Goal: Find specific page/section: Locate item on page

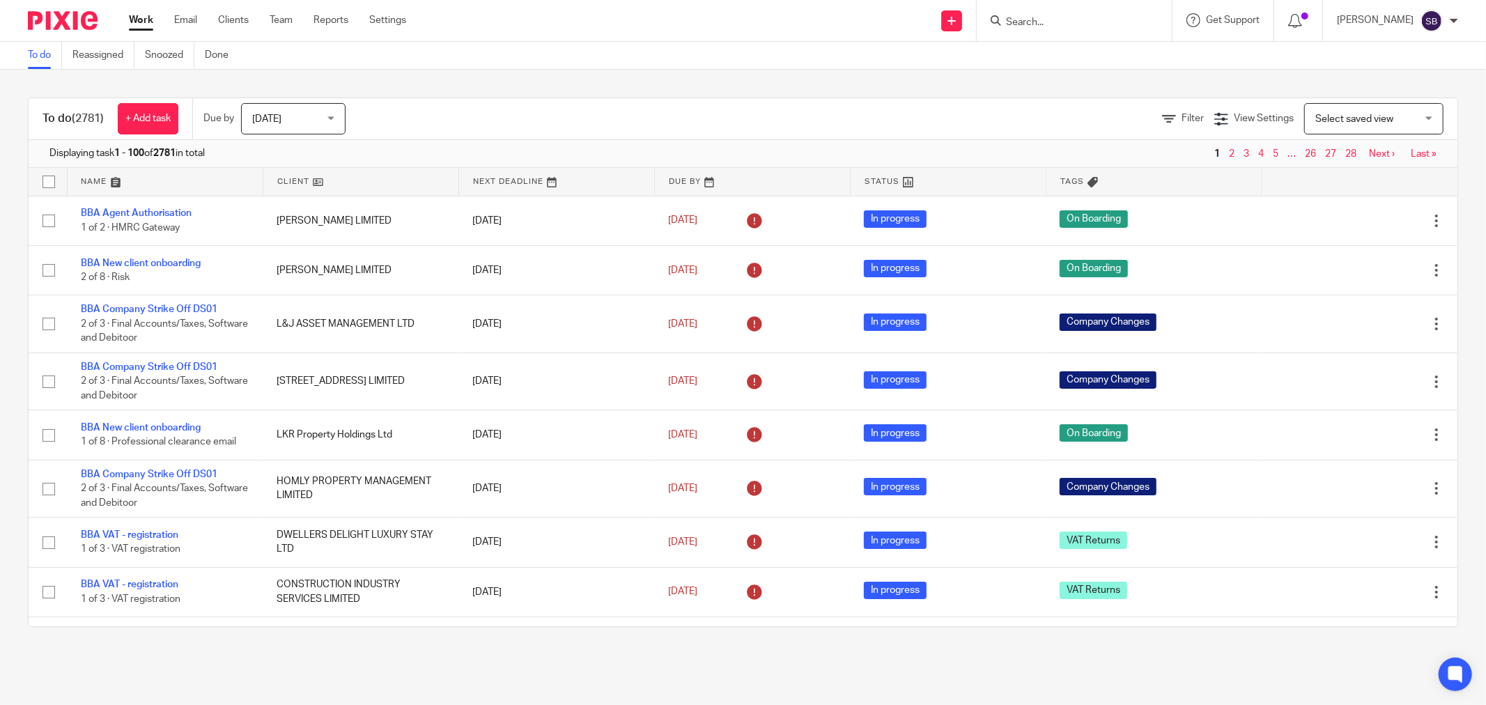
click at [1059, 25] on input "Search" at bounding box center [1067, 23] width 125 height 13
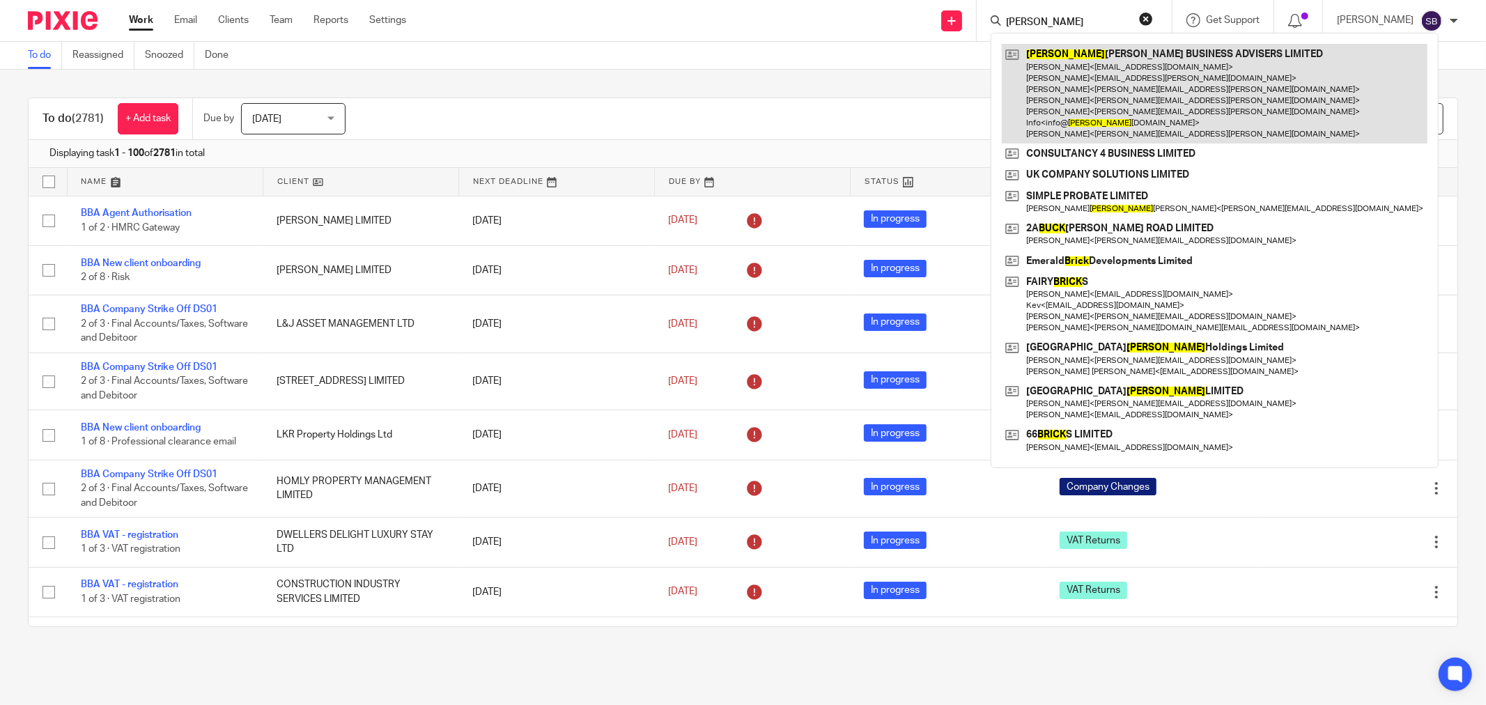
type input "[PERSON_NAME]"
click at [1134, 75] on link at bounding box center [1215, 94] width 426 height 100
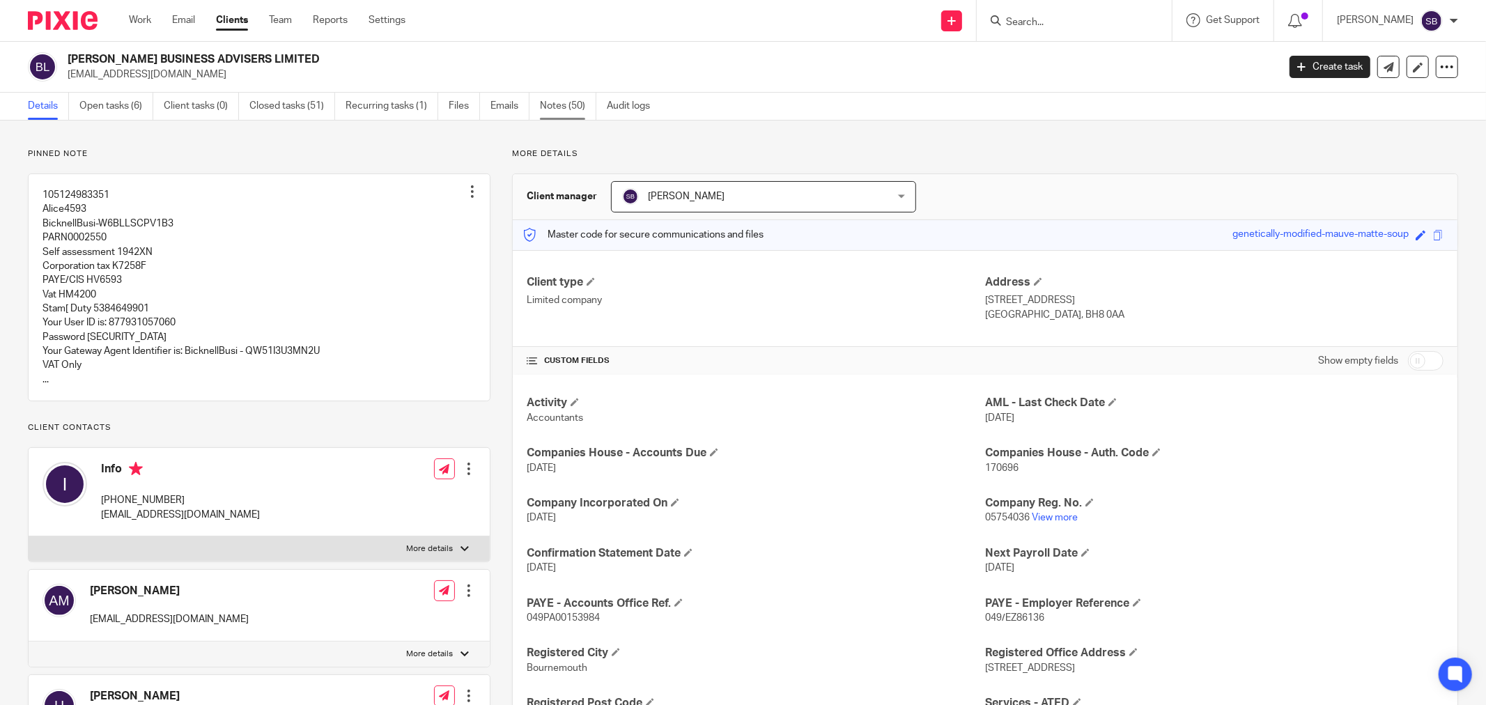
click at [562, 105] on link "Notes (50)" at bounding box center [568, 106] width 56 height 27
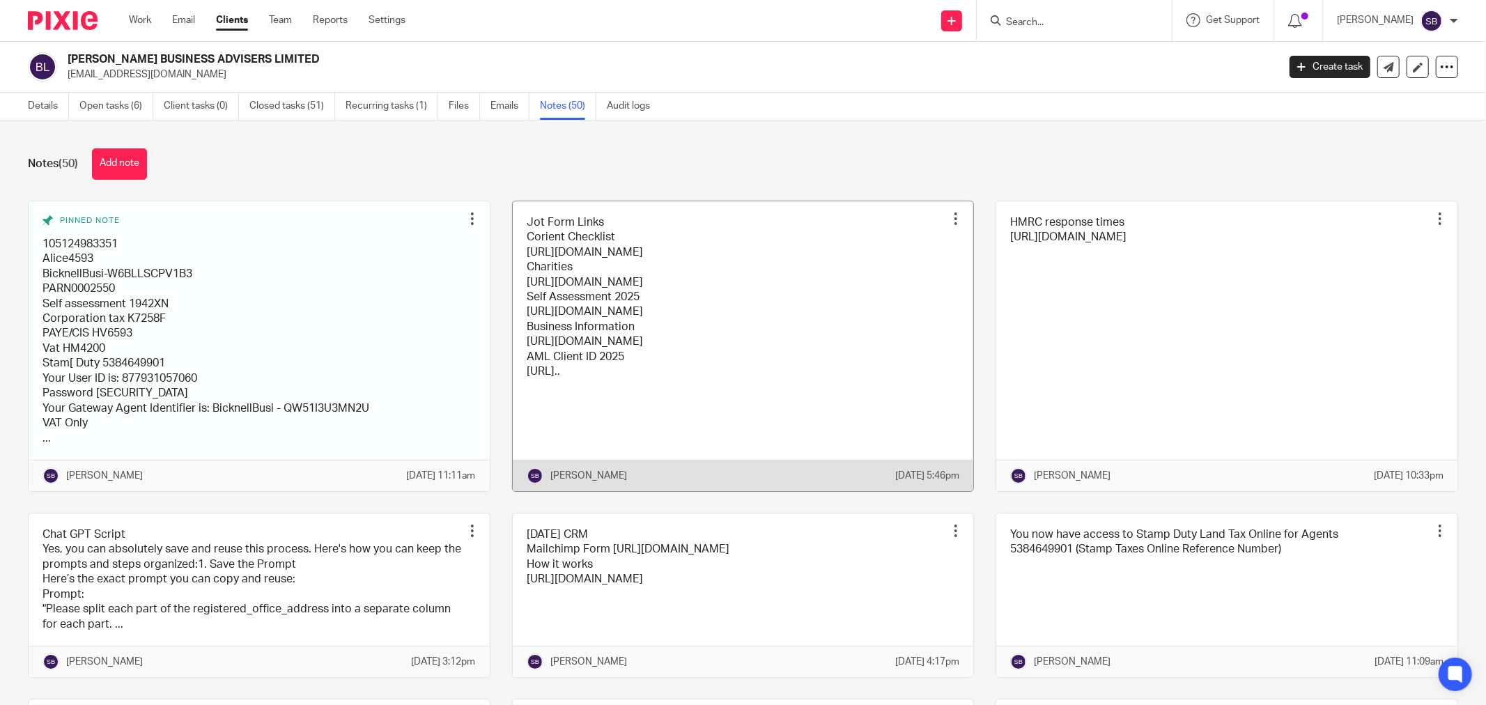
click at [809, 291] on link at bounding box center [743, 346] width 461 height 290
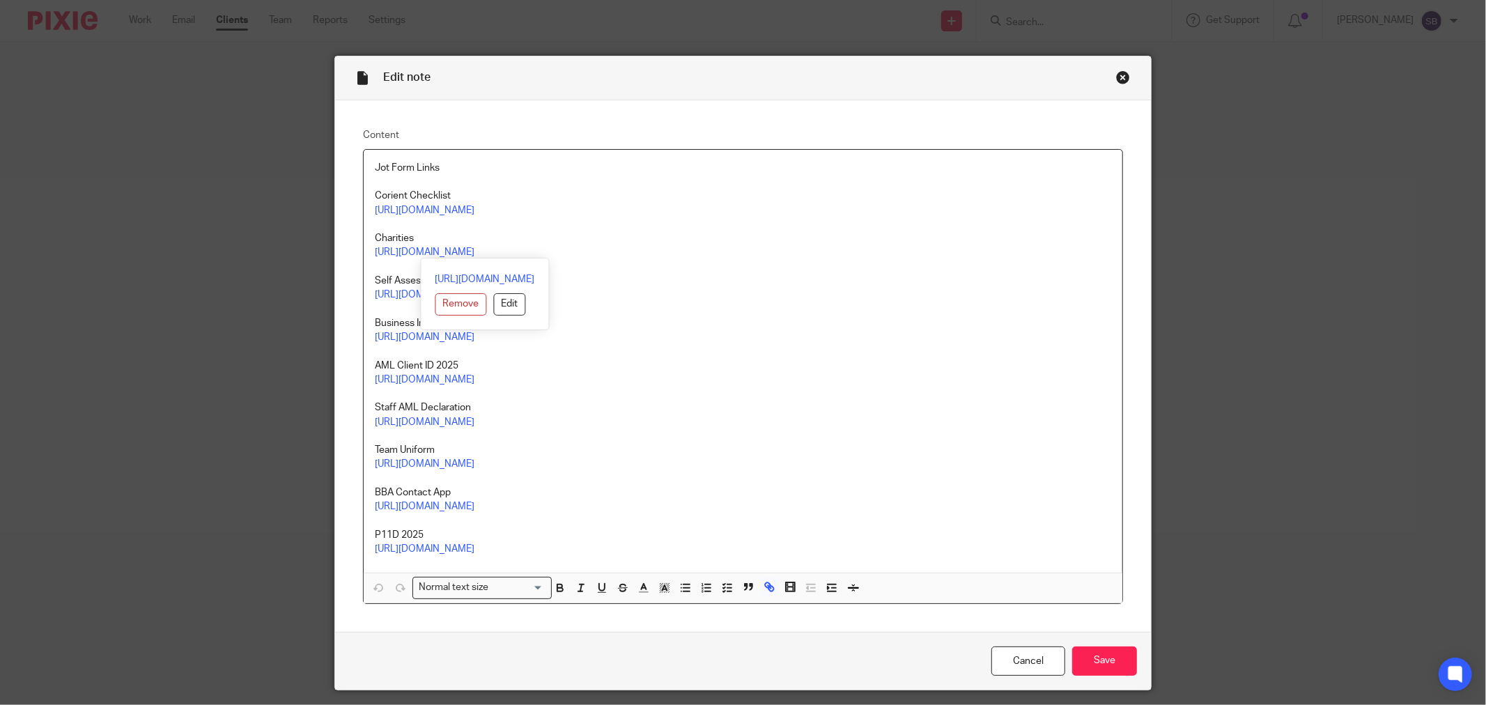
drag, startPoint x: 366, startPoint y: 235, endPoint x: 658, endPoint y: 256, distance: 292.0
click at [658, 256] on div "Jot Form Links Corient Checklist https://form.jotform.com/252181994779071 Chari…" at bounding box center [743, 361] width 759 height 423
copy div "Charities https://form.jotform.com/250982232930052"
click at [741, 343] on p "https://form.jotform.com/250942200877053" at bounding box center [743, 337] width 736 height 14
drag, startPoint x: 365, startPoint y: 382, endPoint x: 595, endPoint y: 380, distance: 229.9
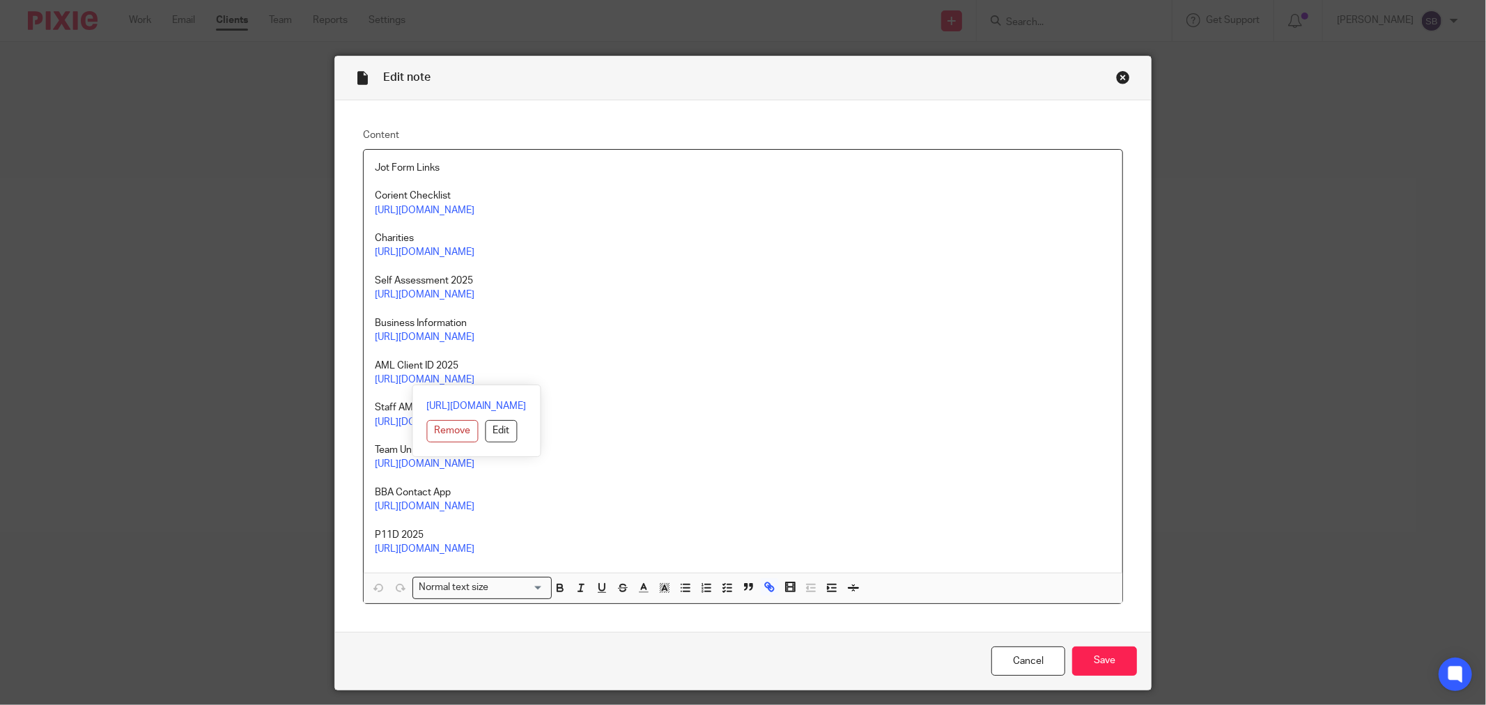
click at [595, 380] on div "Jot Form Links Corient Checklist https://form.jotform.com/252181994779071 Chari…" at bounding box center [743, 361] width 759 height 423
copy link "https://form.jotform.com/250916231303042"
